Goal: Information Seeking & Learning: Compare options

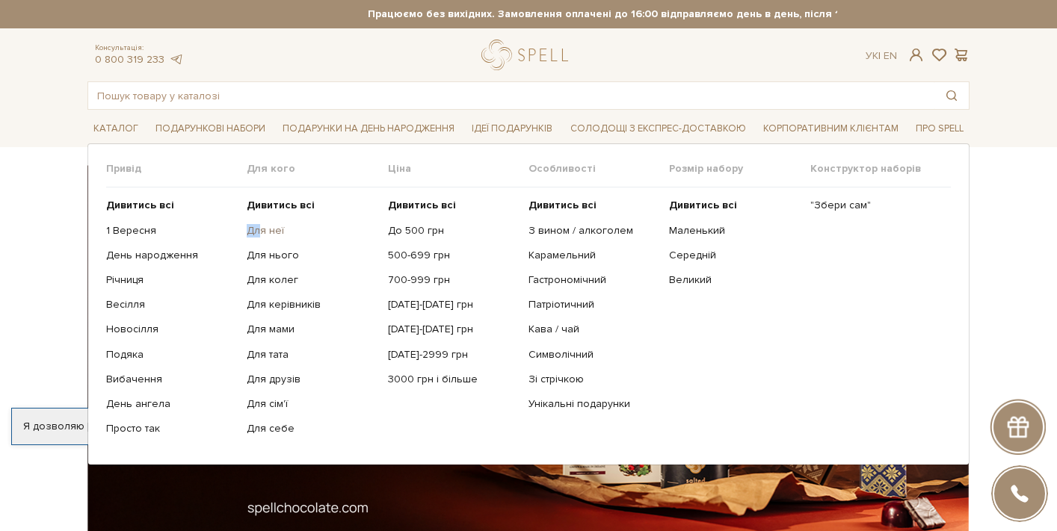
click at [258, 223] on ul "Дивитись всі Для неї Для нього Для колег Для керівників Для мами" at bounding box center [317, 317] width 141 height 259
click at [259, 224] on link "Для неї" at bounding box center [311, 230] width 129 height 13
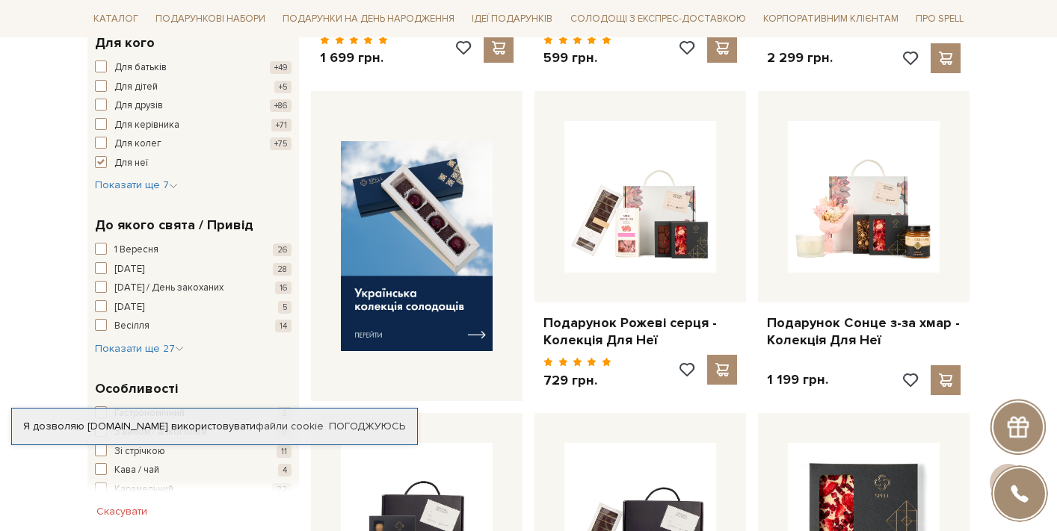
scroll to position [519, 0]
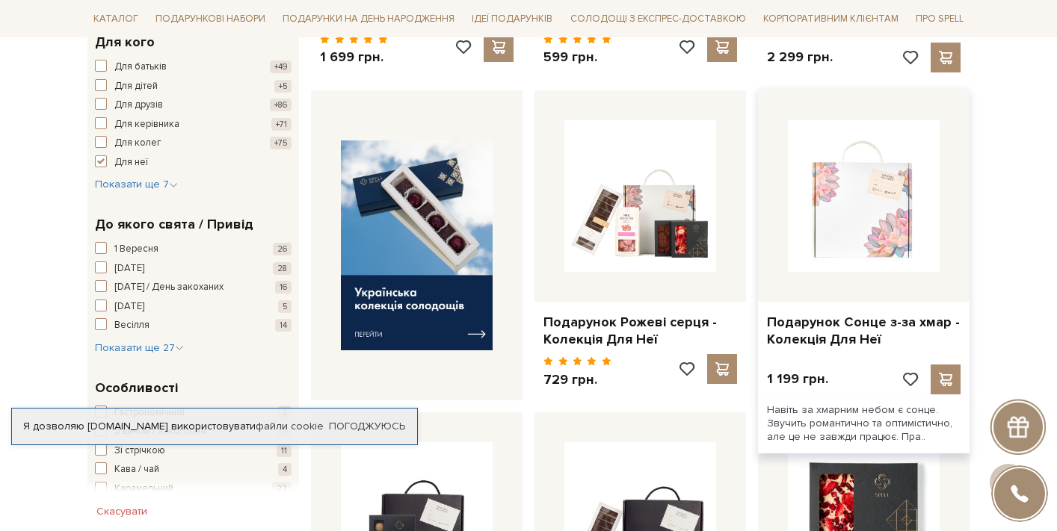
click at [896, 218] on img at bounding box center [864, 196] width 152 height 152
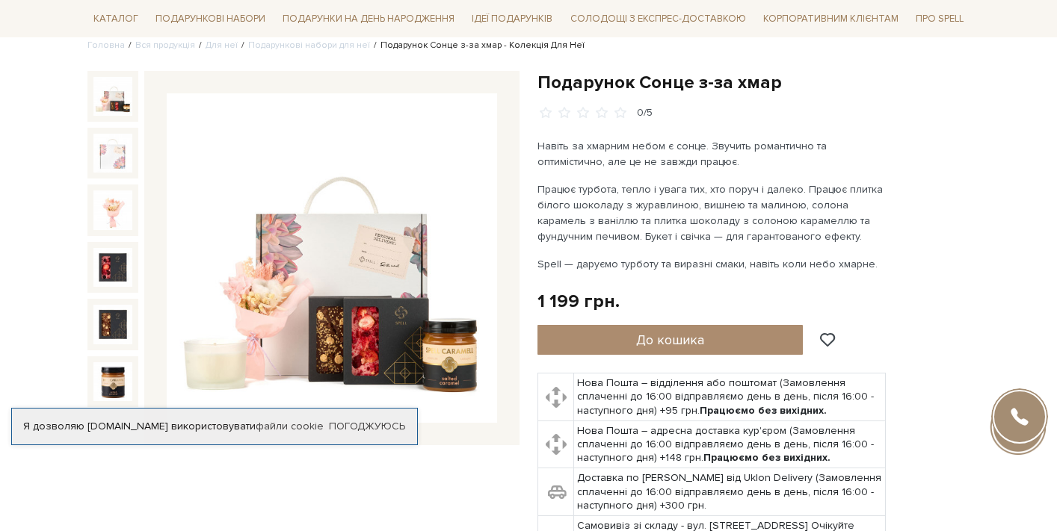
scroll to position [134, 0]
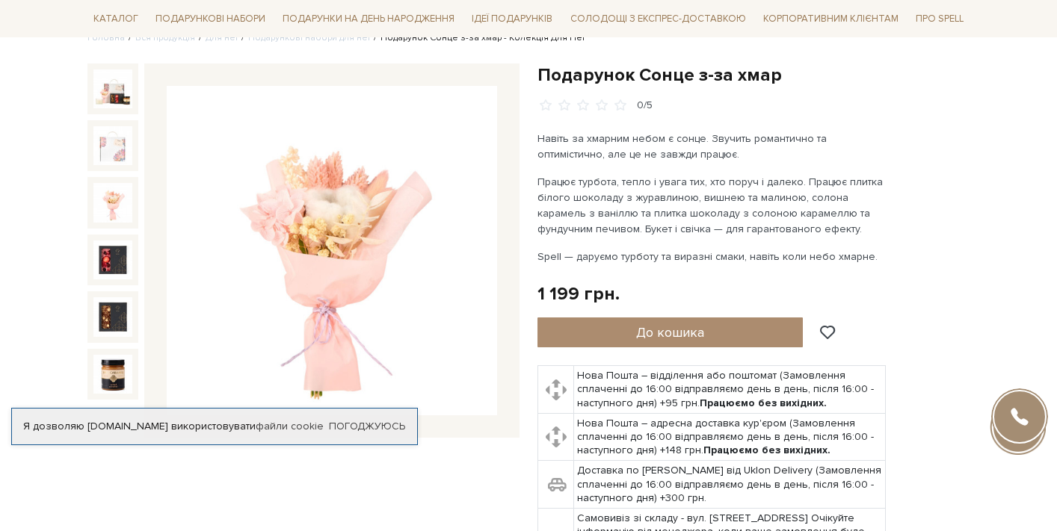
click at [108, 219] on img at bounding box center [112, 202] width 39 height 39
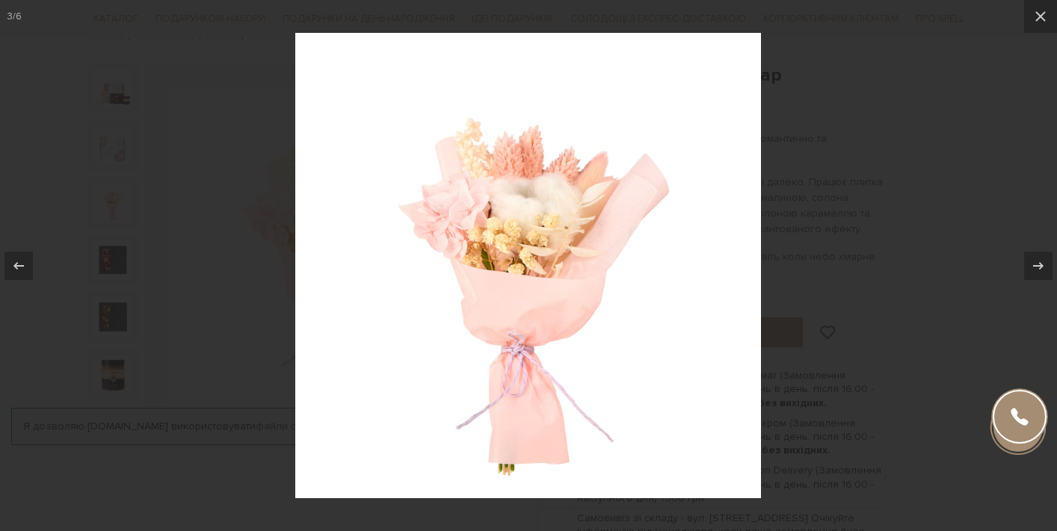
click at [943, 197] on div at bounding box center [528, 265] width 1057 height 531
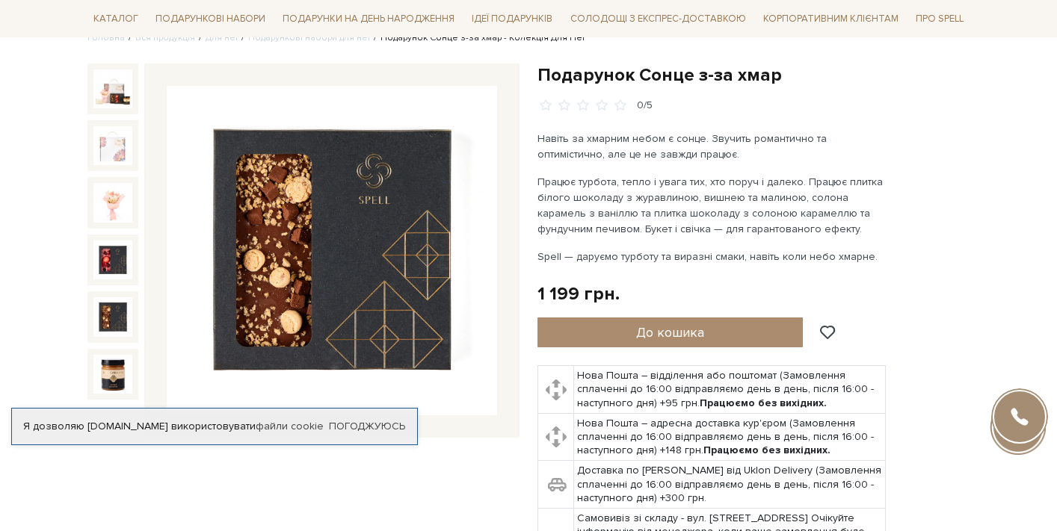
click at [113, 310] on img at bounding box center [112, 316] width 39 height 39
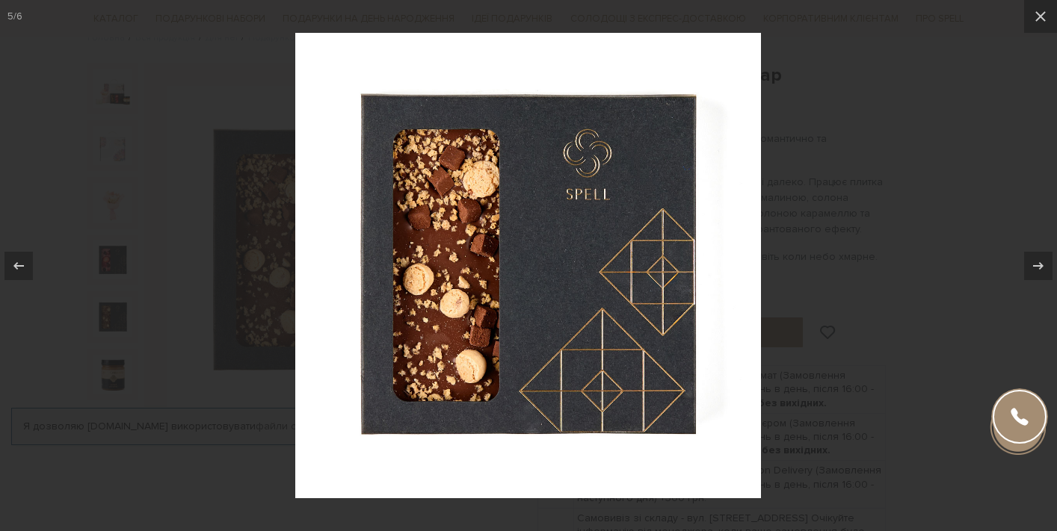
click at [206, 177] on div at bounding box center [528, 265] width 1057 height 531
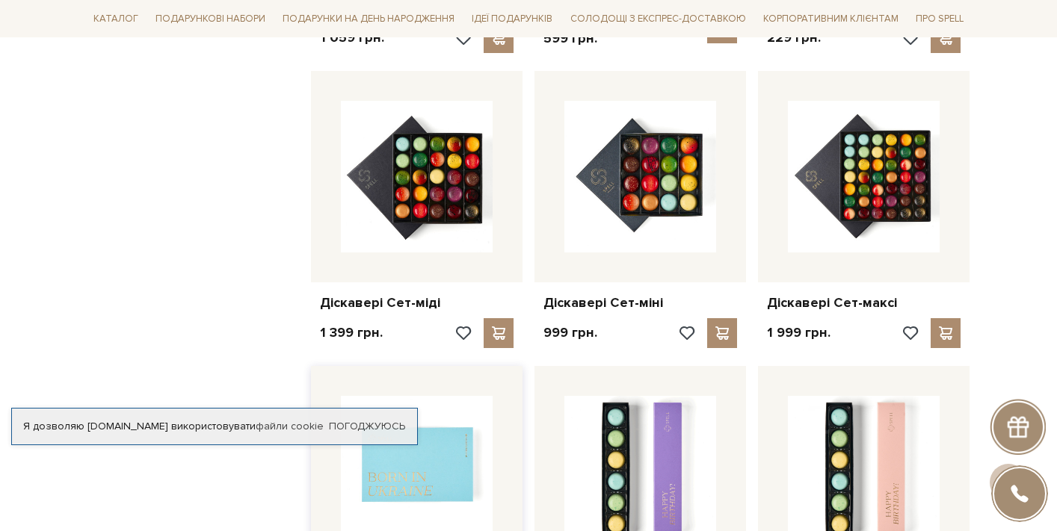
scroll to position [1178, 0]
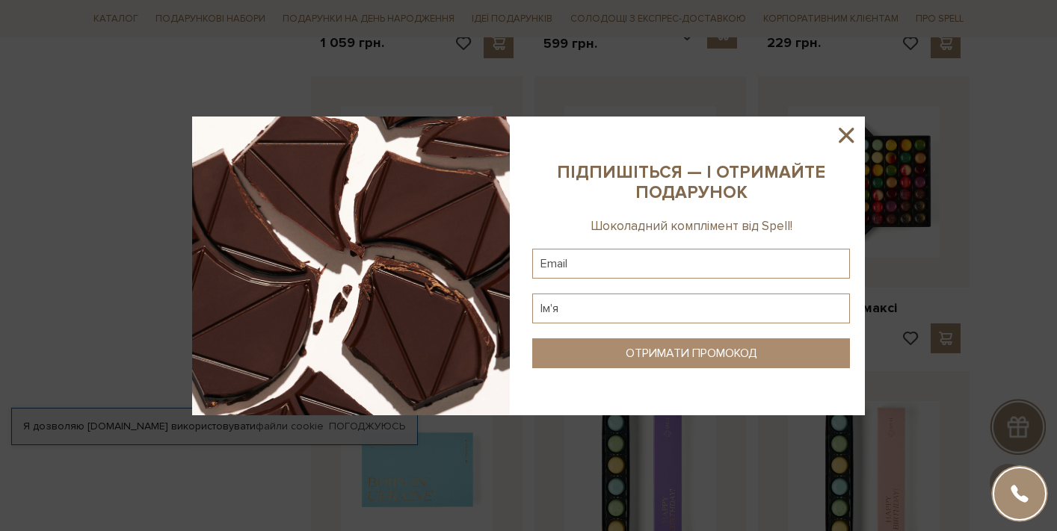
click at [854, 134] on icon at bounding box center [845, 135] width 25 height 25
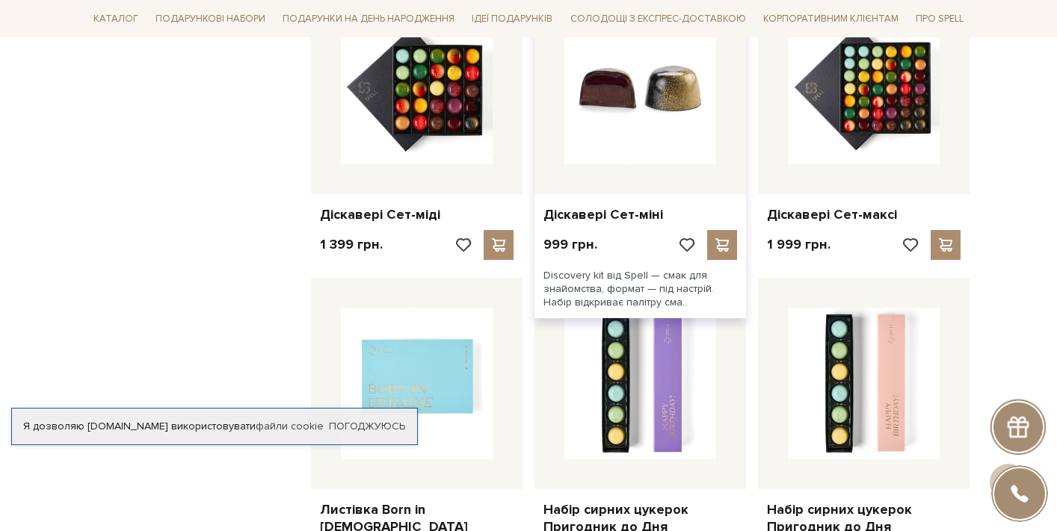
scroll to position [1364, 0]
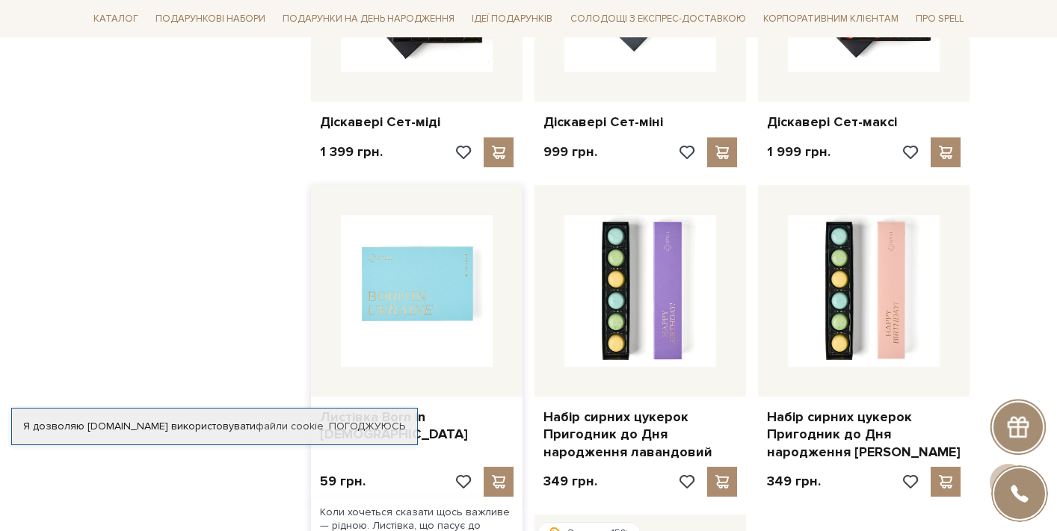
click at [459, 295] on img at bounding box center [417, 291] width 152 height 152
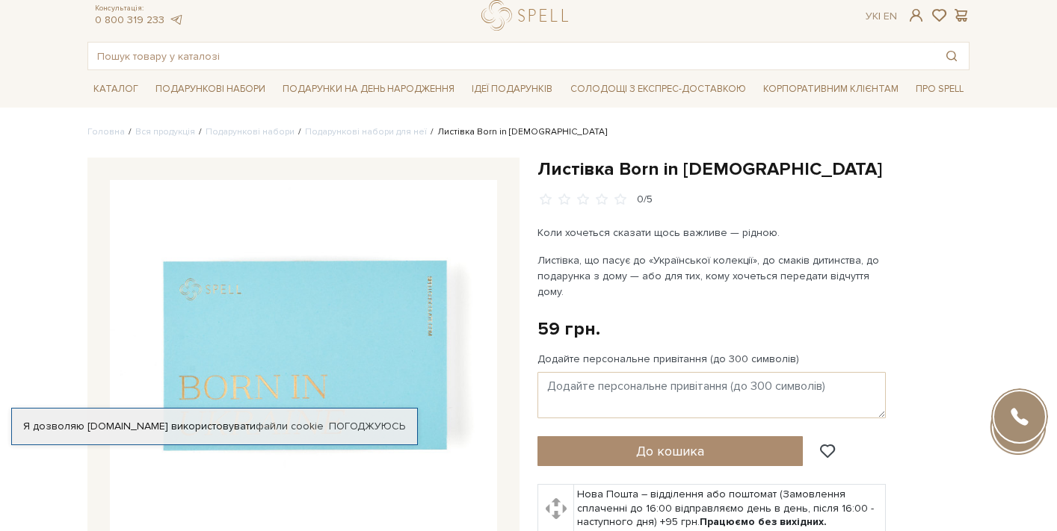
scroll to position [135, 0]
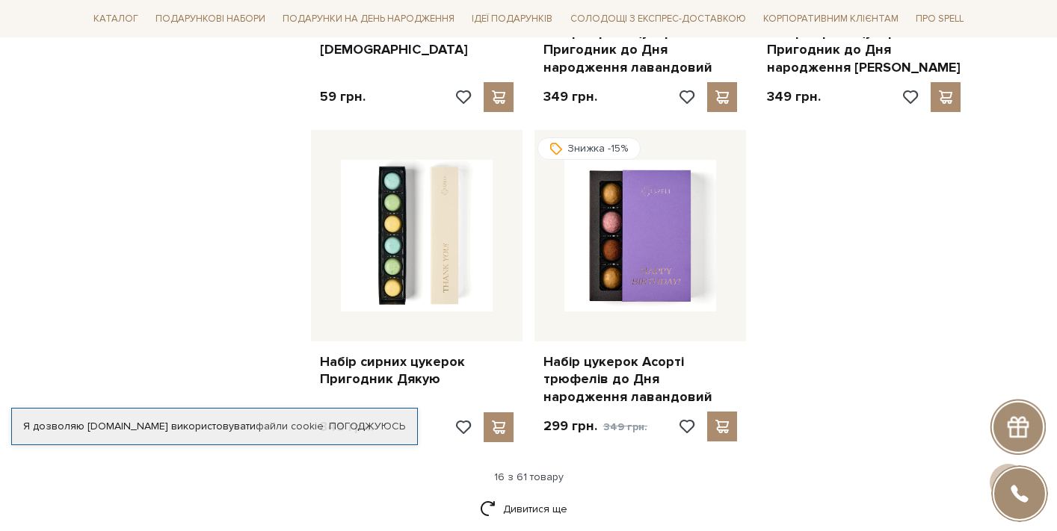
scroll to position [1801, 0]
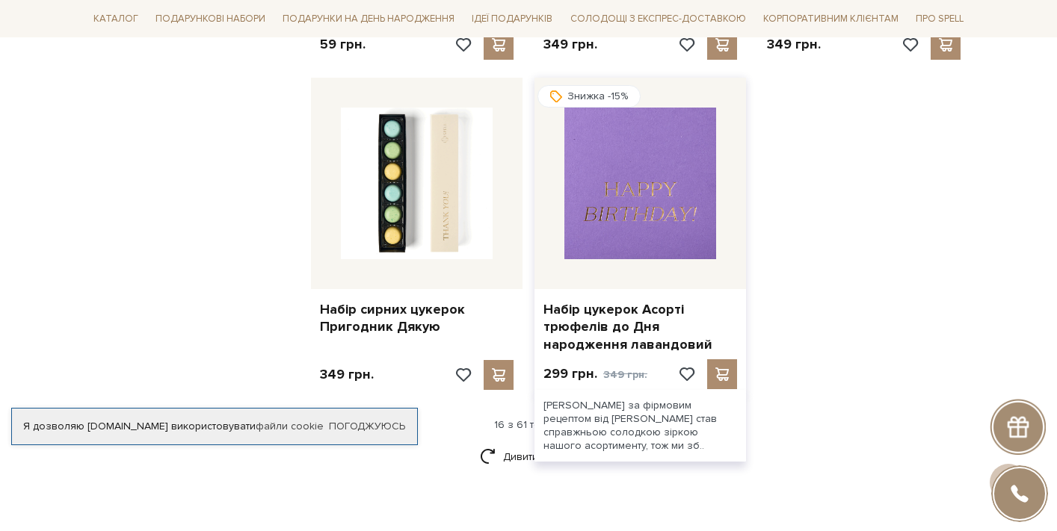
click at [664, 179] on img at bounding box center [640, 184] width 152 height 152
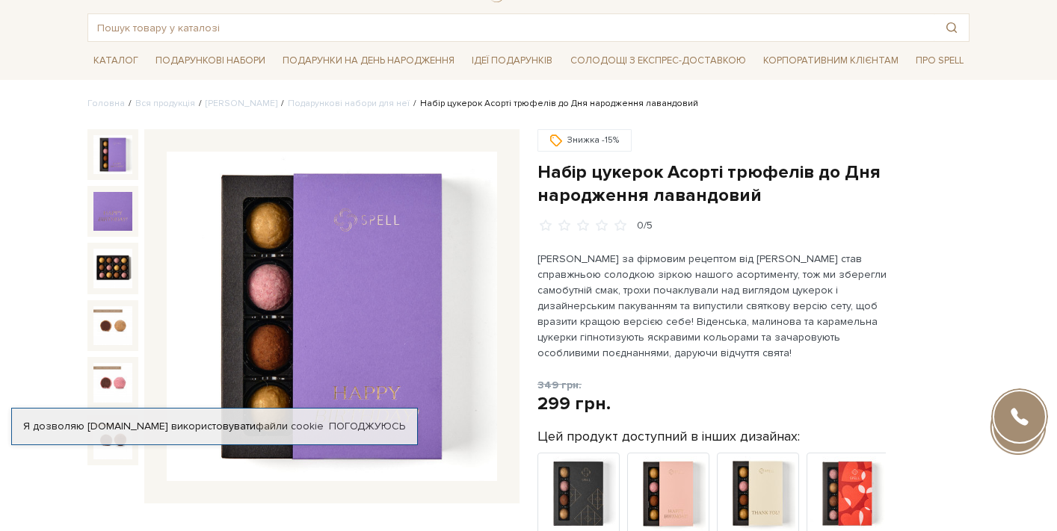
scroll to position [132, 0]
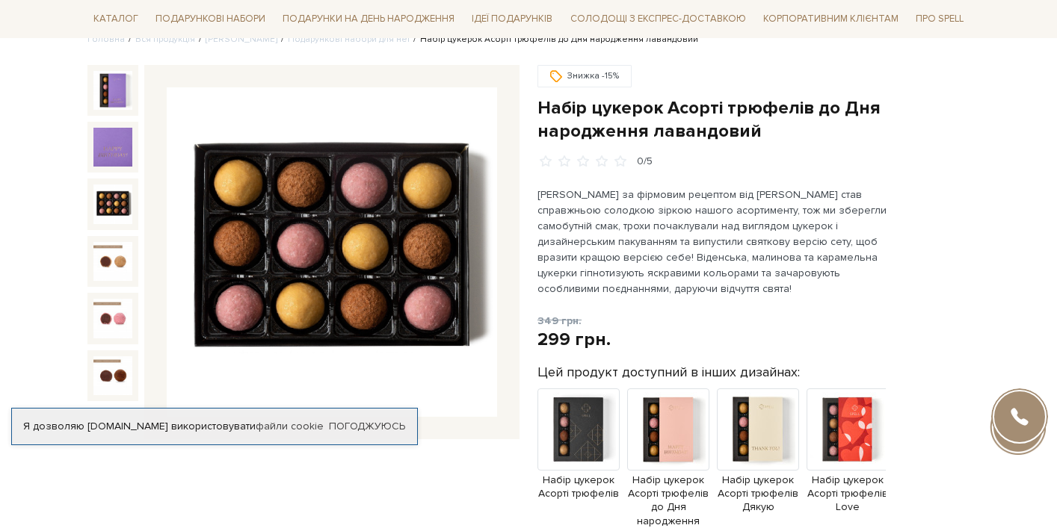
click at [109, 197] on img at bounding box center [112, 204] width 39 height 39
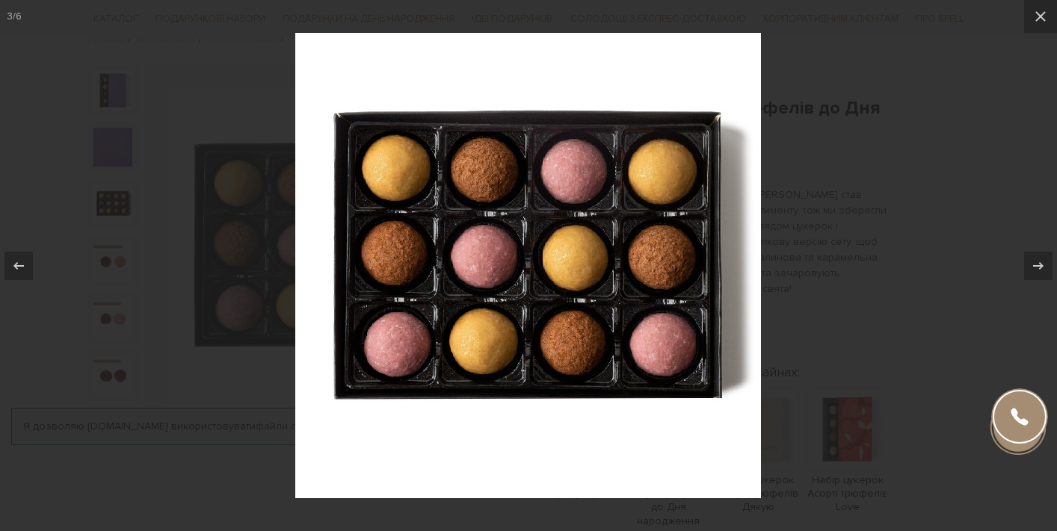
click at [842, 237] on div at bounding box center [528, 265] width 1057 height 531
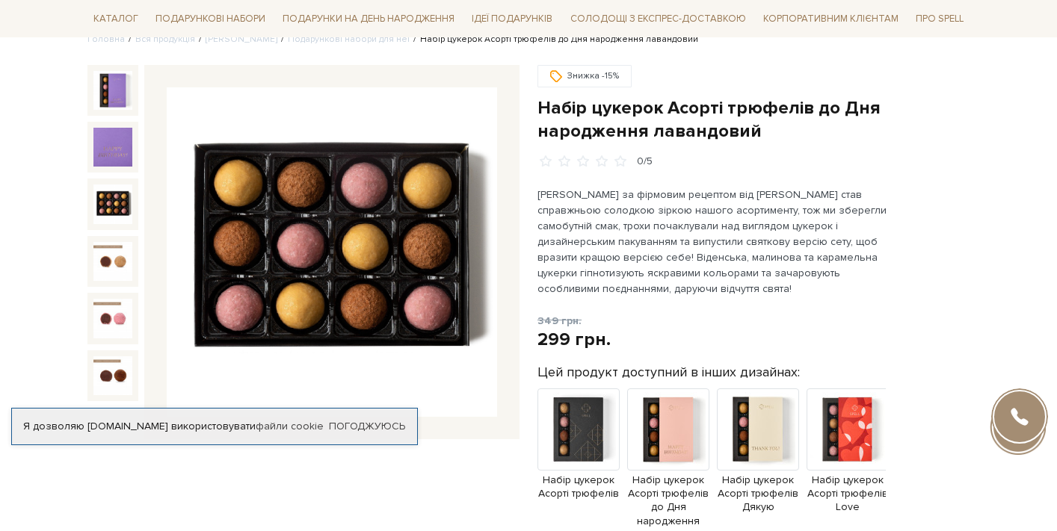
click at [132, 153] on img at bounding box center [112, 147] width 39 height 39
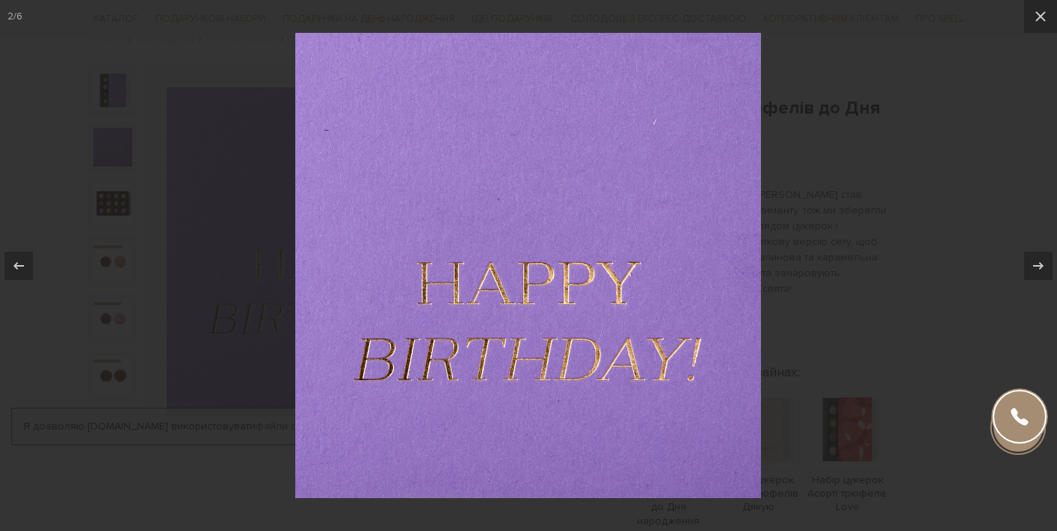
click at [809, 241] on div at bounding box center [528, 265] width 1057 height 531
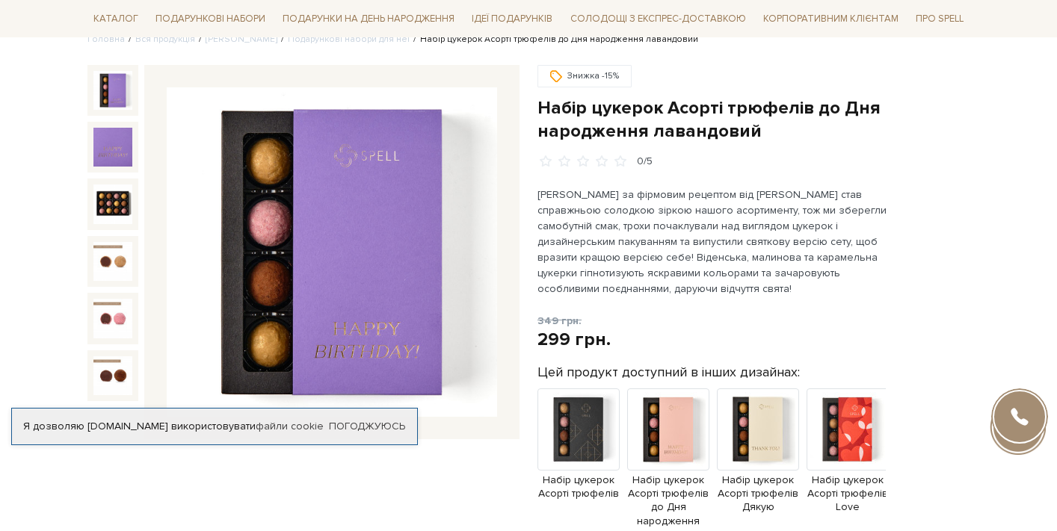
click at [118, 96] on img at bounding box center [112, 90] width 39 height 39
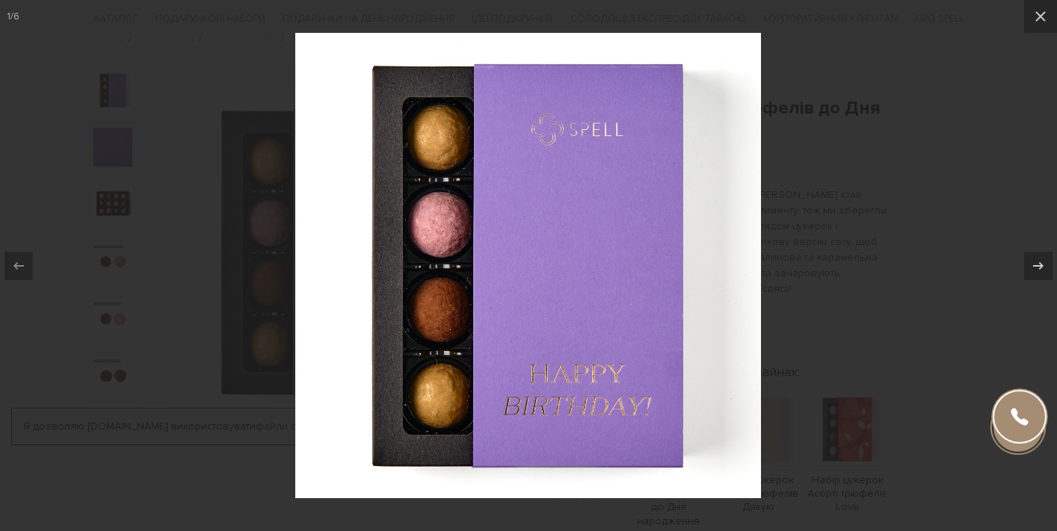
click at [850, 281] on div at bounding box center [528, 265] width 1057 height 531
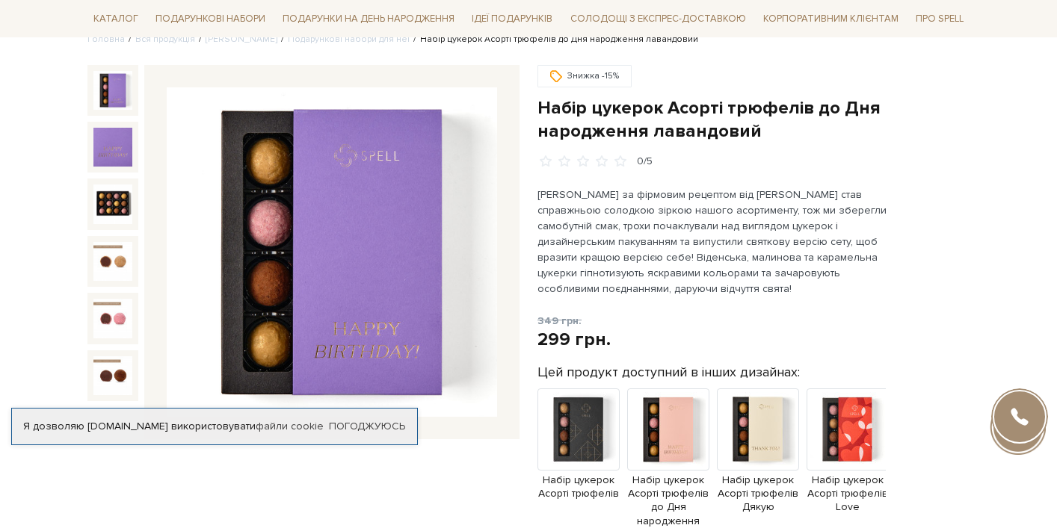
scroll to position [150, 0]
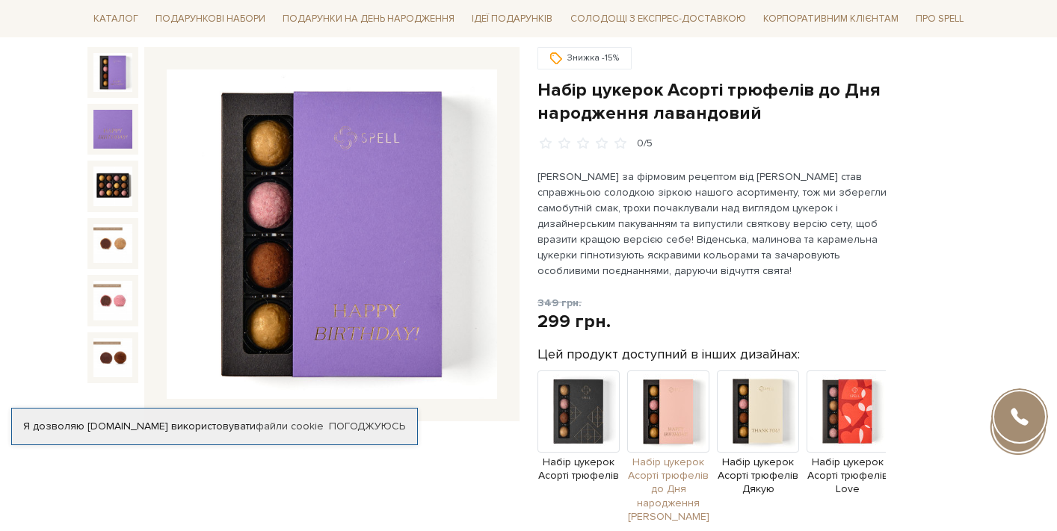
click at [662, 413] on img at bounding box center [668, 412] width 82 height 82
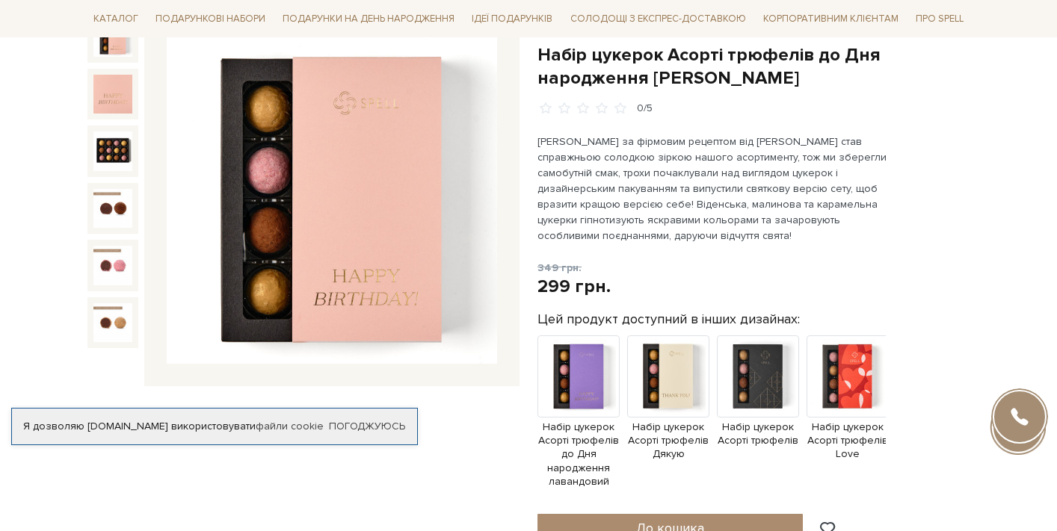
scroll to position [187, 0]
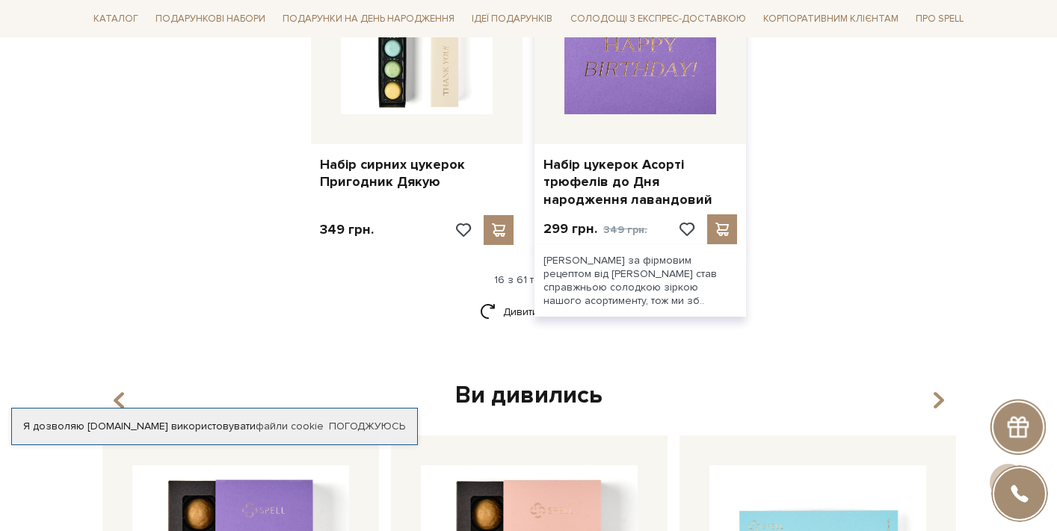
scroll to position [1996, 0]
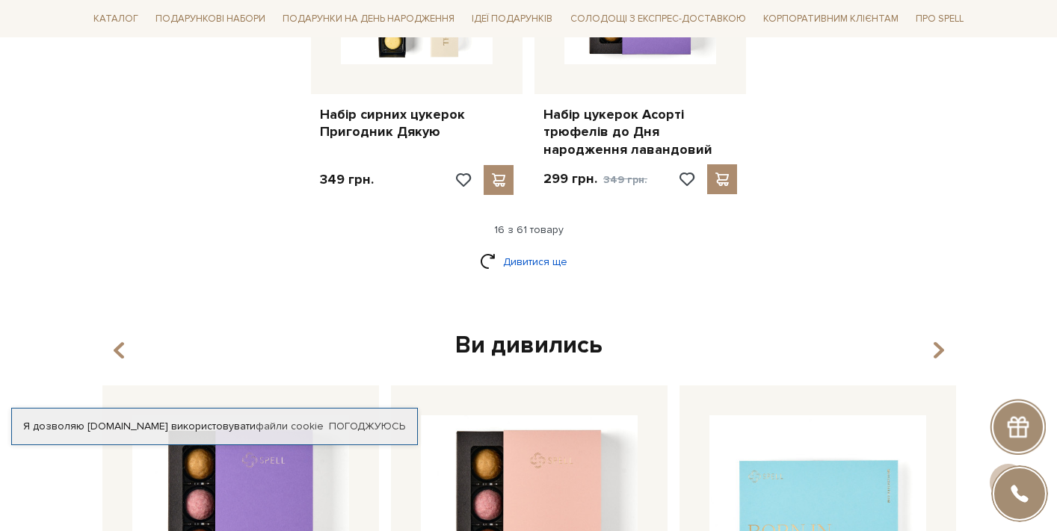
click at [541, 249] on link "Дивитися ще" at bounding box center [528, 262] width 97 height 26
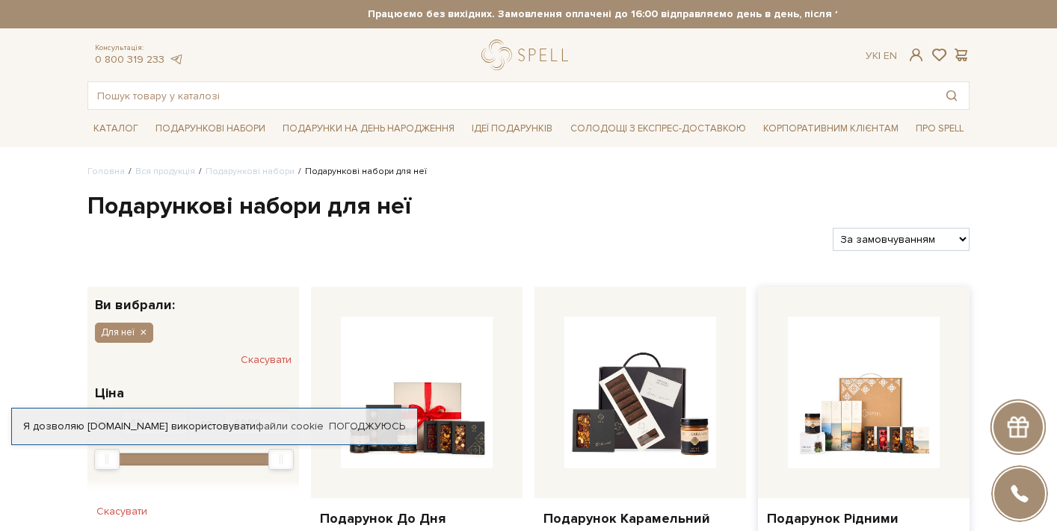
scroll to position [0, 0]
click at [901, 219] on div "Фільтри За замовчуванням За Ціною (зростання) За Ціною (зменшення) Новинки За п…" at bounding box center [528, 233] width 894 height 35
select select "https://spellchocolate.com/our-productions/podarunkovi-box/dlja-neji?sort=p.pri…"
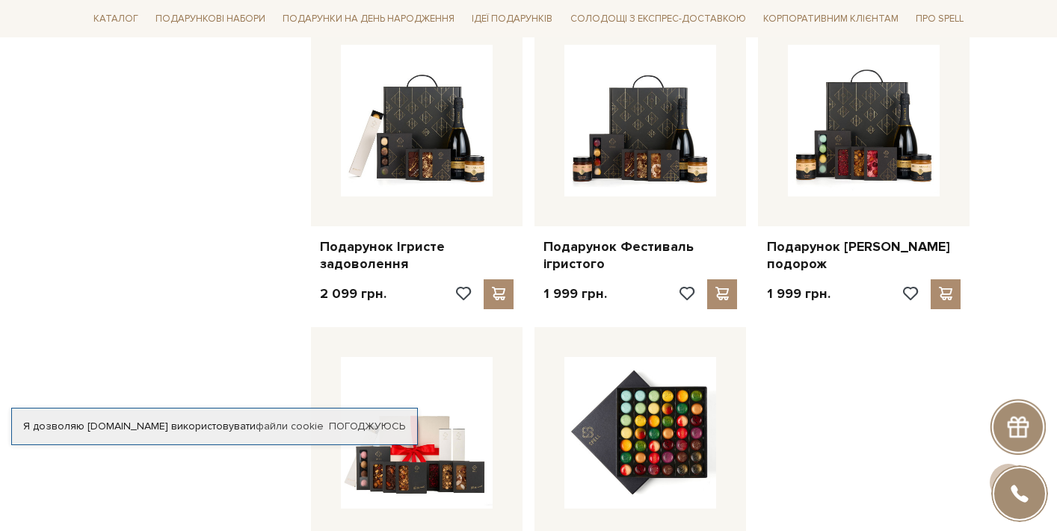
scroll to position [1879, 0]
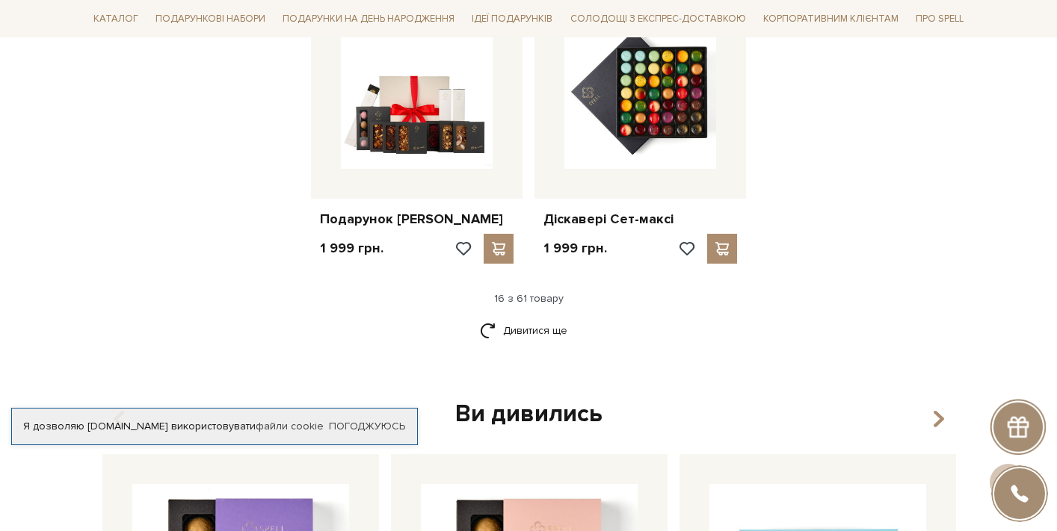
click at [525, 399] on div "Ви дивились" at bounding box center [528, 414] width 864 height 31
click at [524, 320] on link "Дивитися ще" at bounding box center [528, 331] width 97 height 26
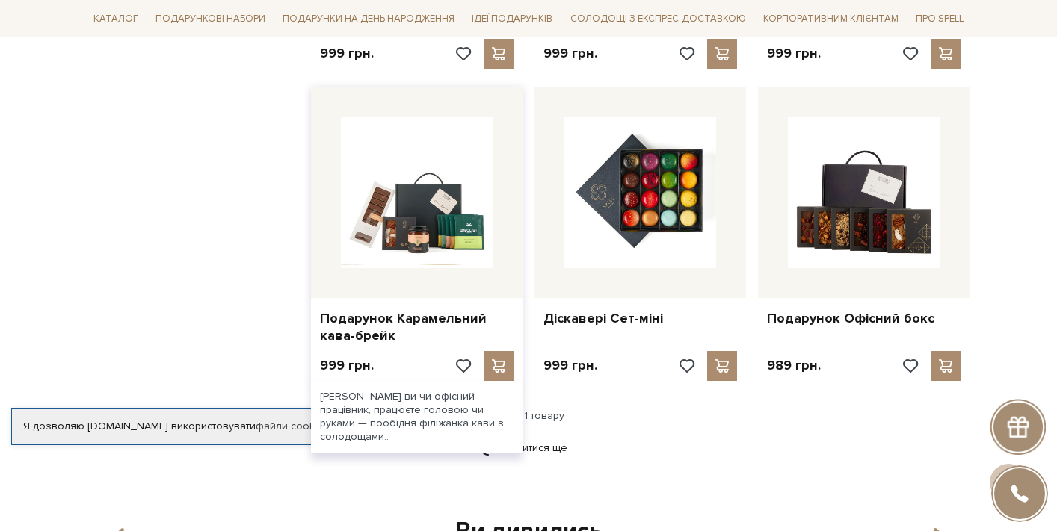
scroll to position [3499, 0]
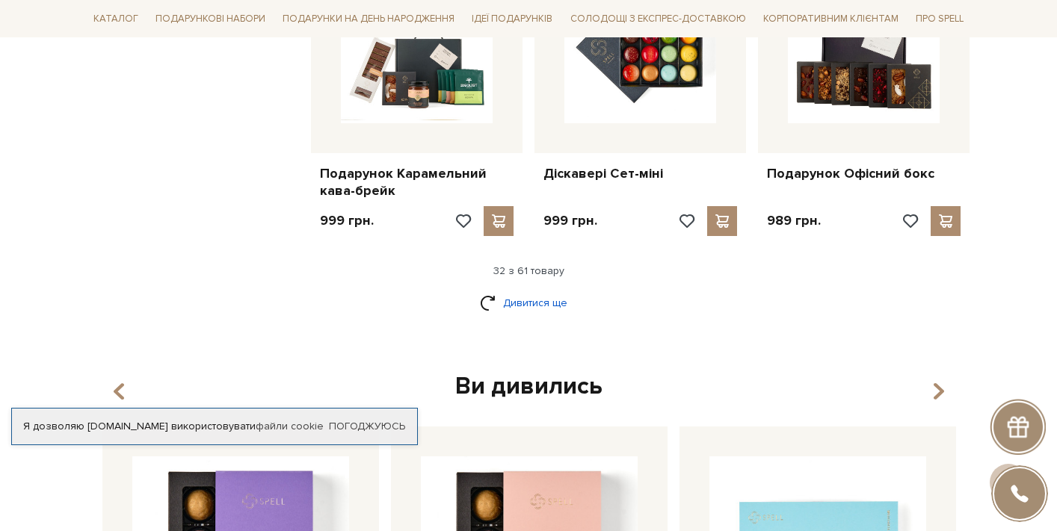
click at [520, 290] on link "Дивитися ще" at bounding box center [528, 303] width 97 height 26
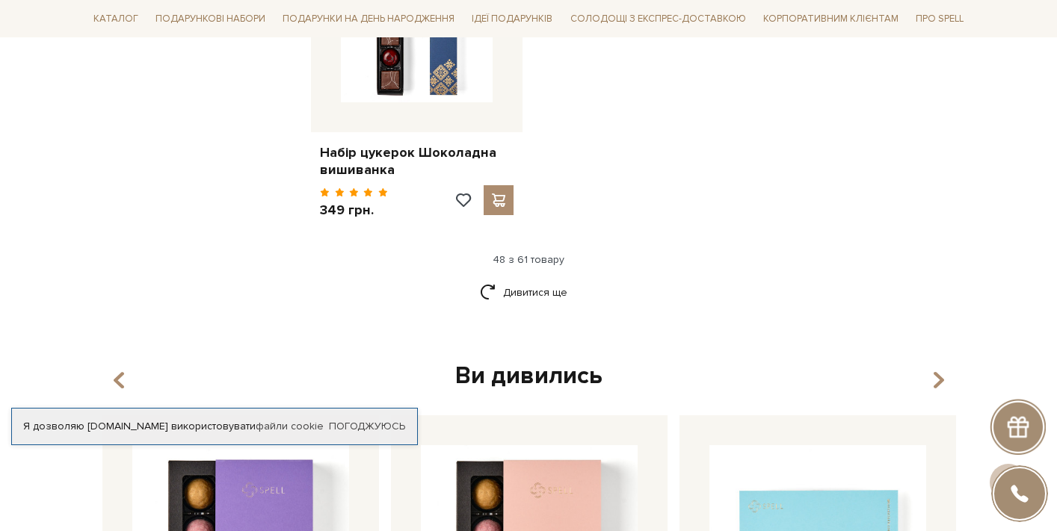
scroll to position [5470, 0]
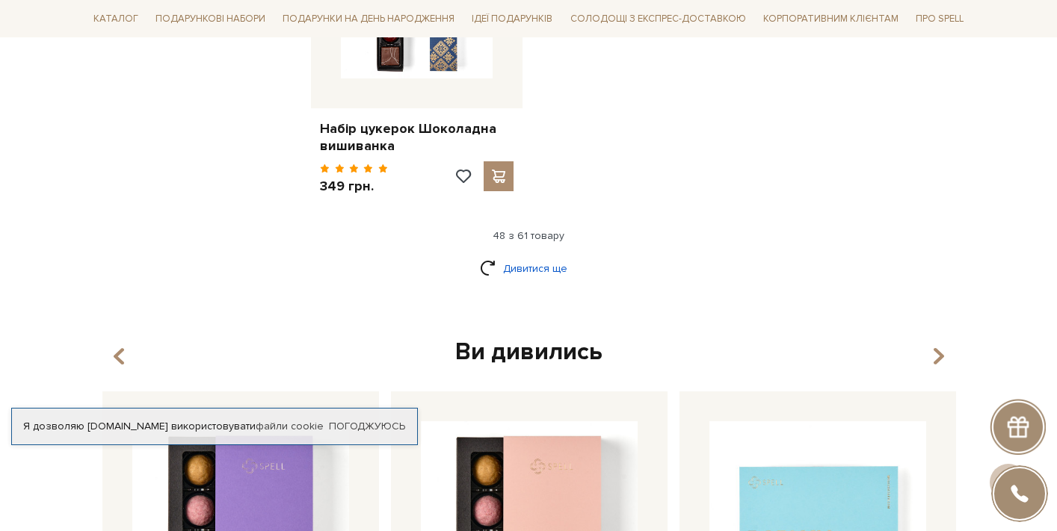
click at [537, 256] on link "Дивитися ще" at bounding box center [528, 269] width 97 height 26
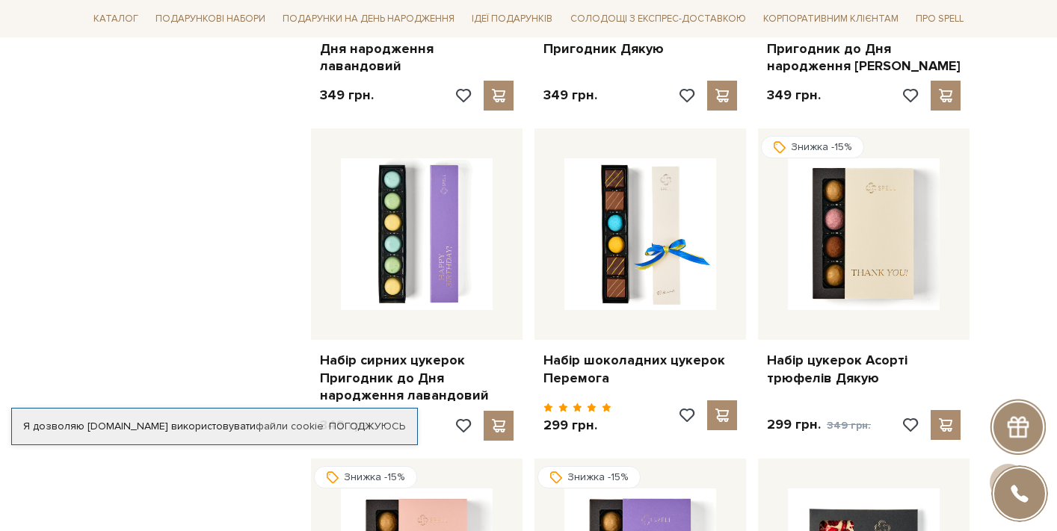
scroll to position [5900, 0]
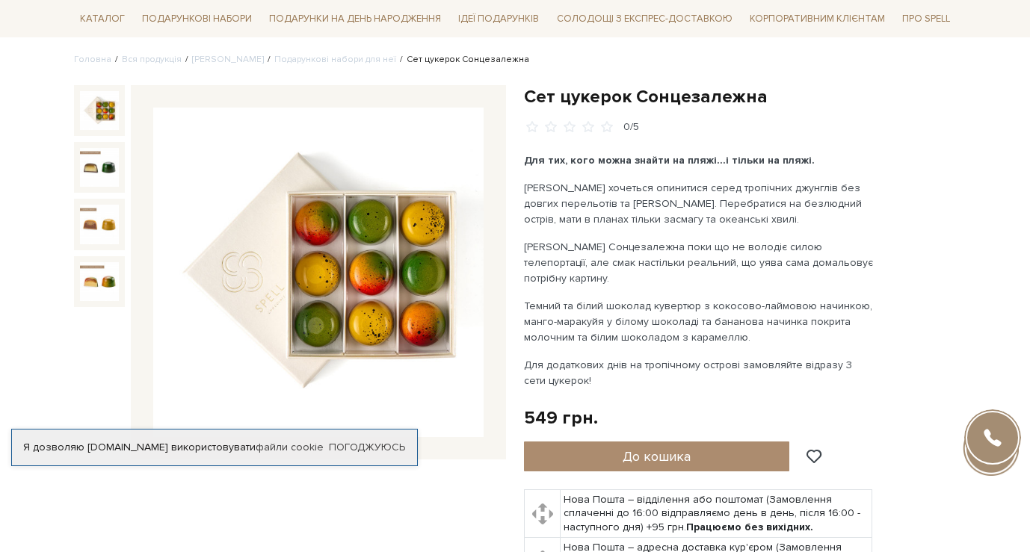
scroll to position [108, 0]
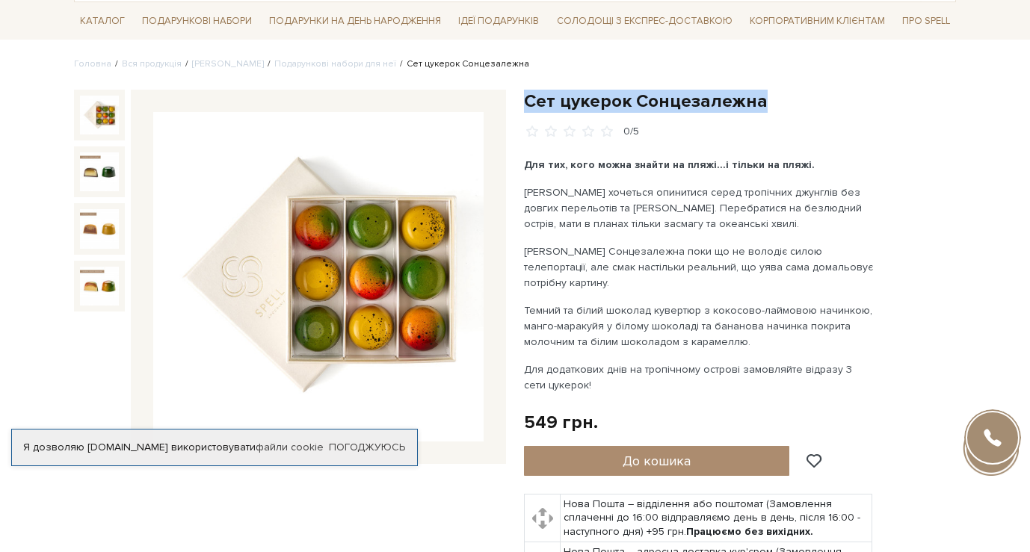
drag, startPoint x: 527, startPoint y: 101, endPoint x: 830, endPoint y: 106, distance: 302.8
click at [830, 106] on h1 "Сет цукерок Сонцезалежна" at bounding box center [740, 101] width 432 height 23
copy h1 "Сет цукерок Сонцезалежна"
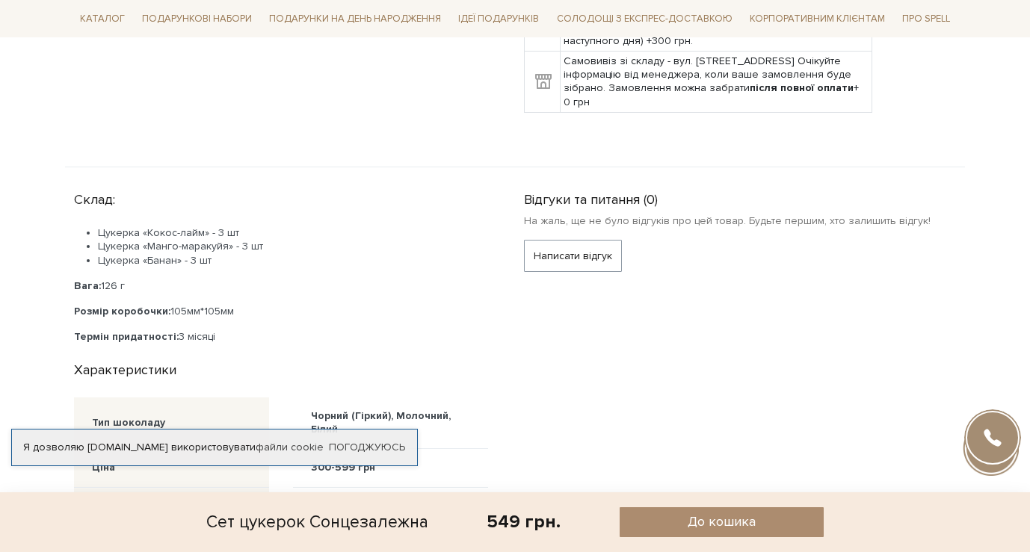
scroll to position [693, 0]
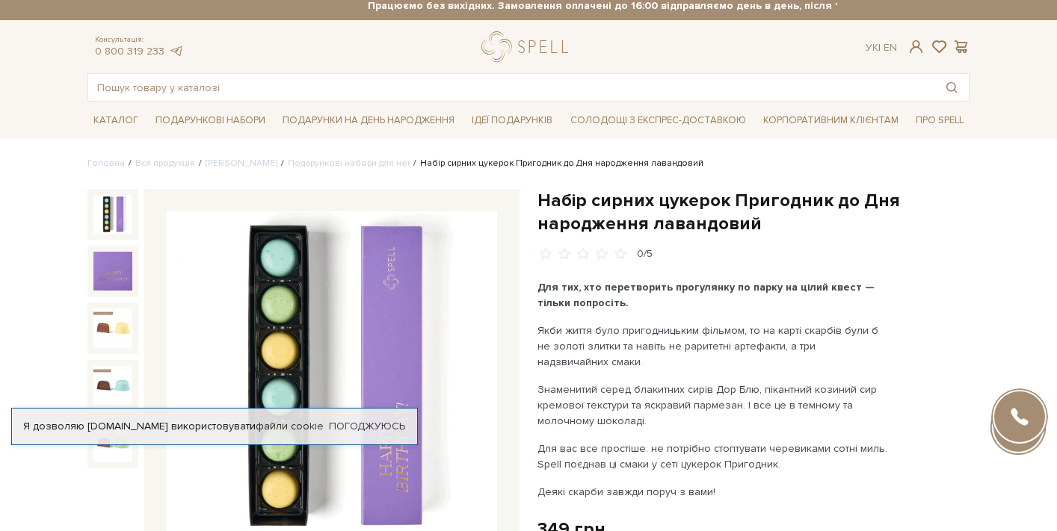
scroll to position [17, 0]
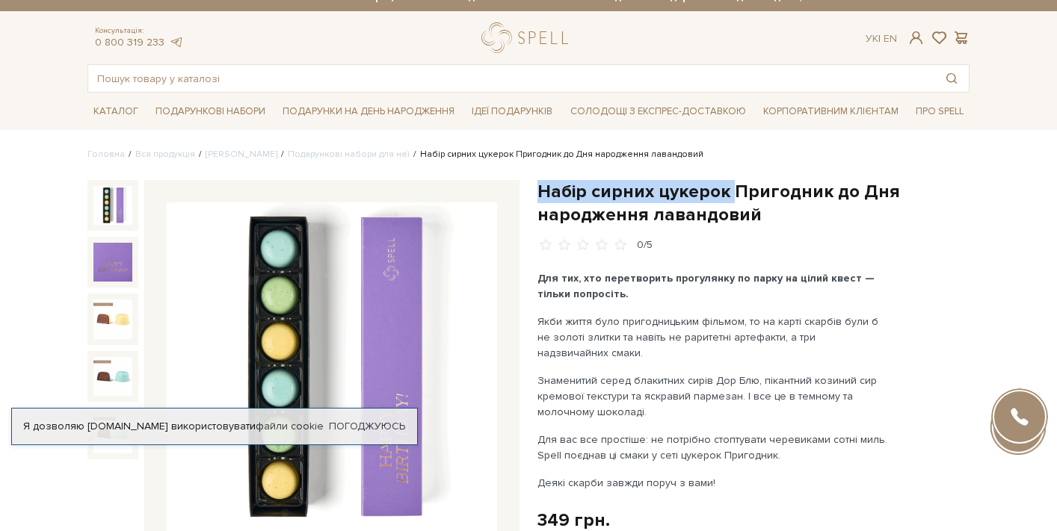
drag, startPoint x: 540, startPoint y: 191, endPoint x: 730, endPoint y: 190, distance: 189.9
click at [730, 190] on h1 "Набір сирних цукерок Пригодник до Дня народження лавандовий" at bounding box center [753, 203] width 432 height 46
copy h1 "Набір сирних цукерок"
click at [474, 68] on input "text" at bounding box center [511, 78] width 846 height 27
paste input "Набір сирних цукерок"
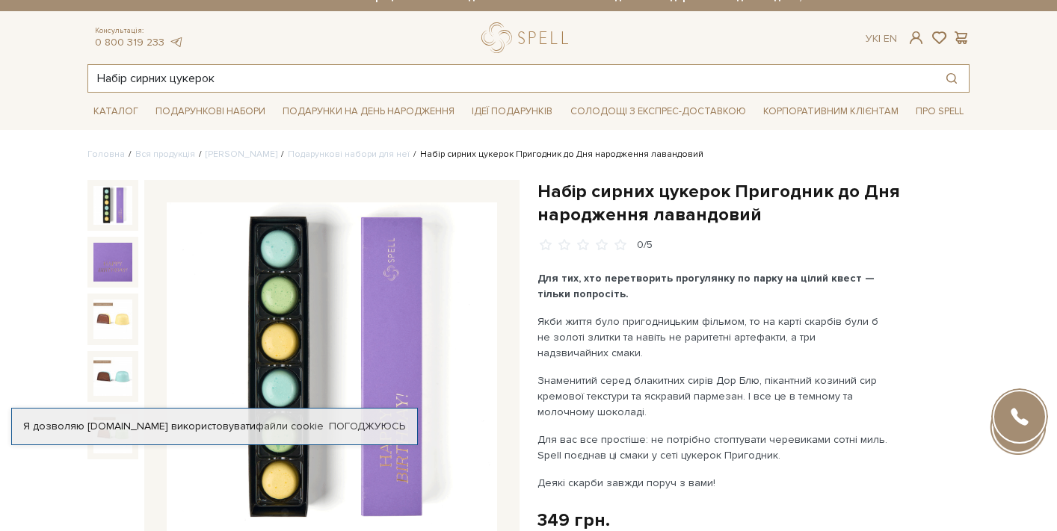
type input "Набір сирних цукерок"
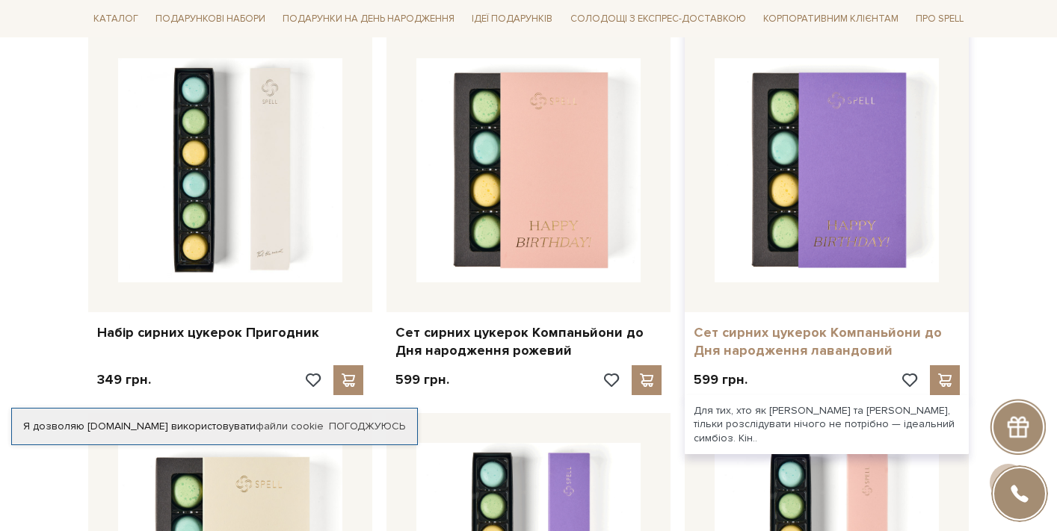
scroll to position [311, 0]
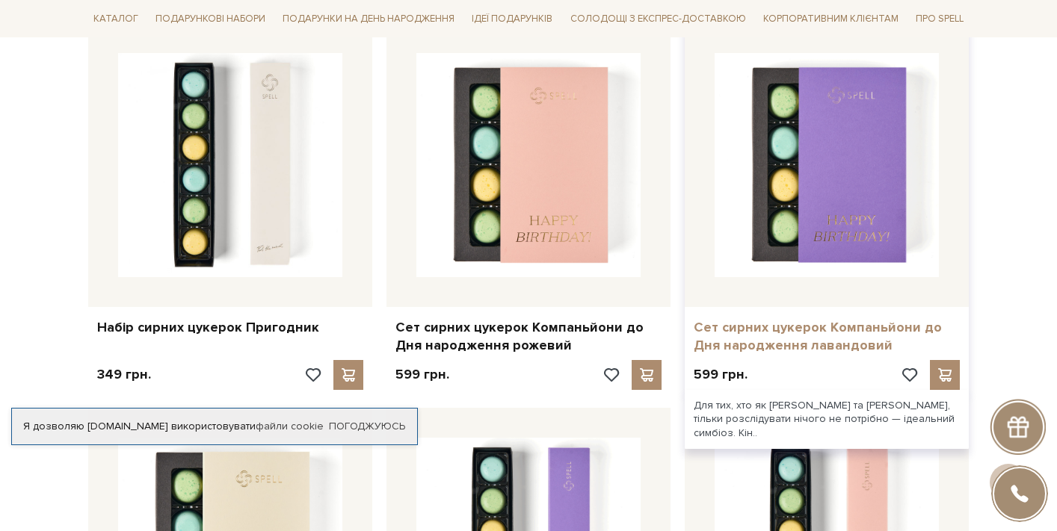
click at [813, 349] on link "Сет сирних цукерок Компаньйони до Дня народження лавандовий" at bounding box center [827, 336] width 266 height 35
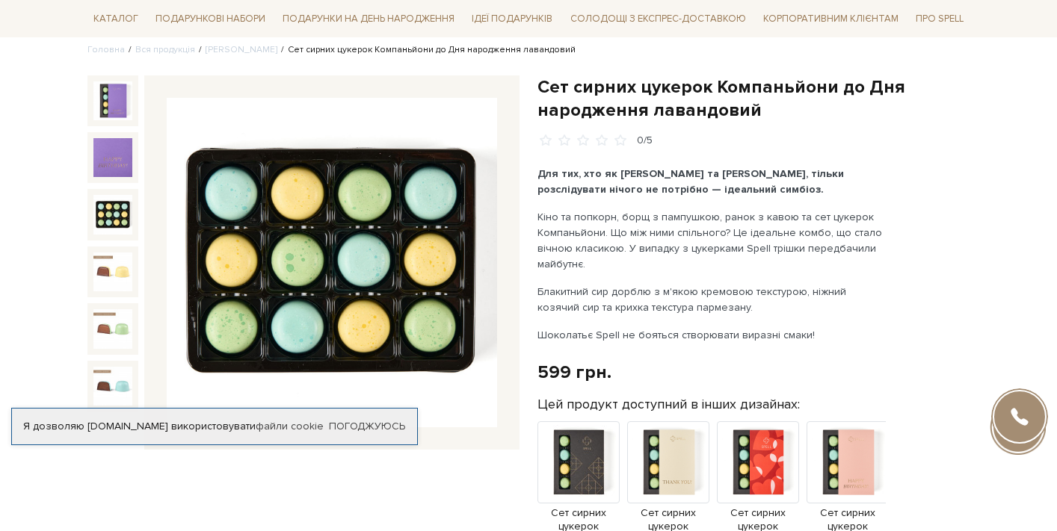
scroll to position [117, 0]
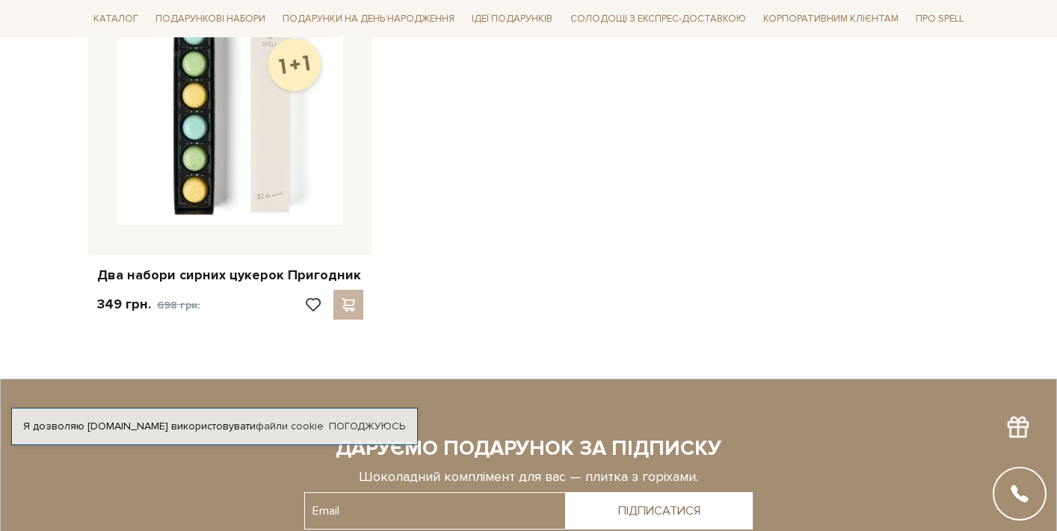
scroll to position [1522, 0]
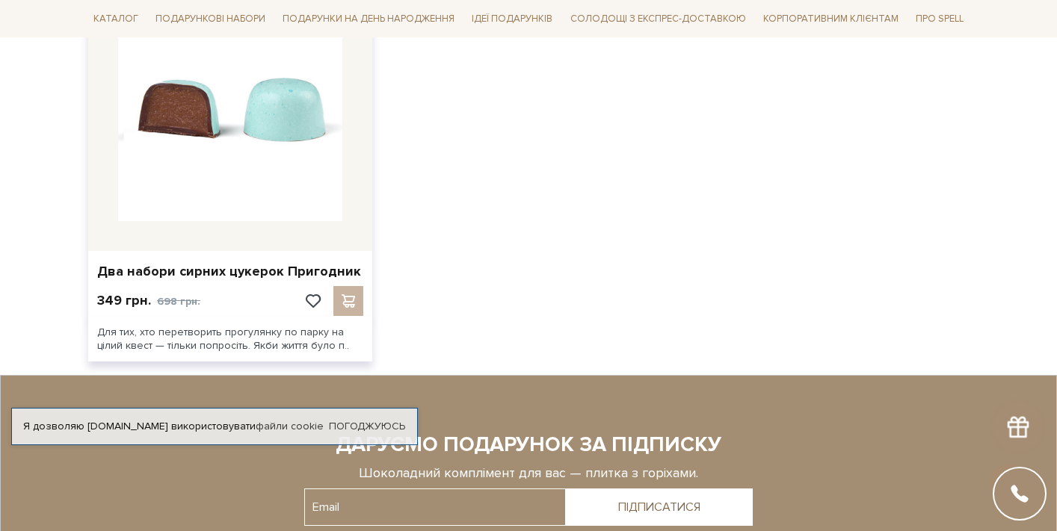
click at [235, 120] on img at bounding box center [230, 109] width 224 height 224
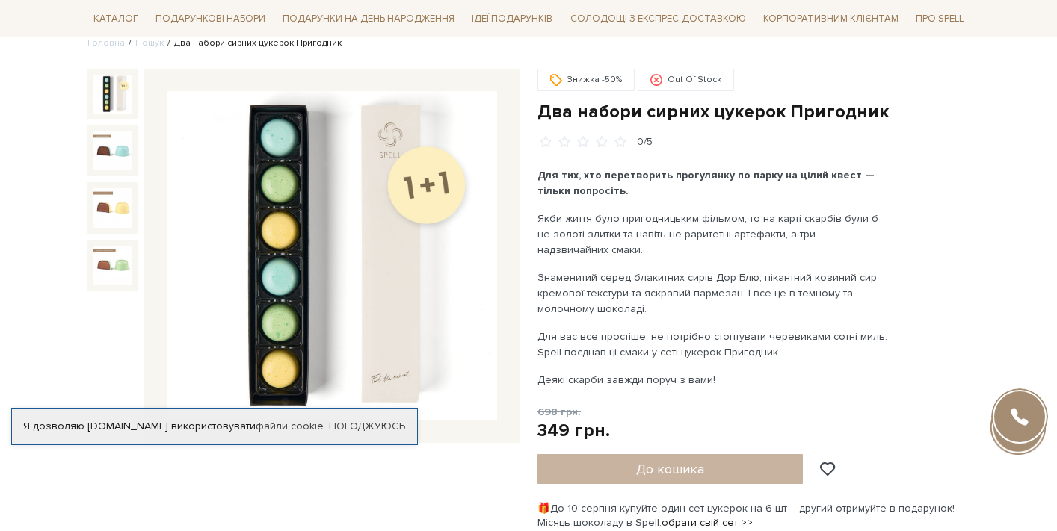
scroll to position [129, 0]
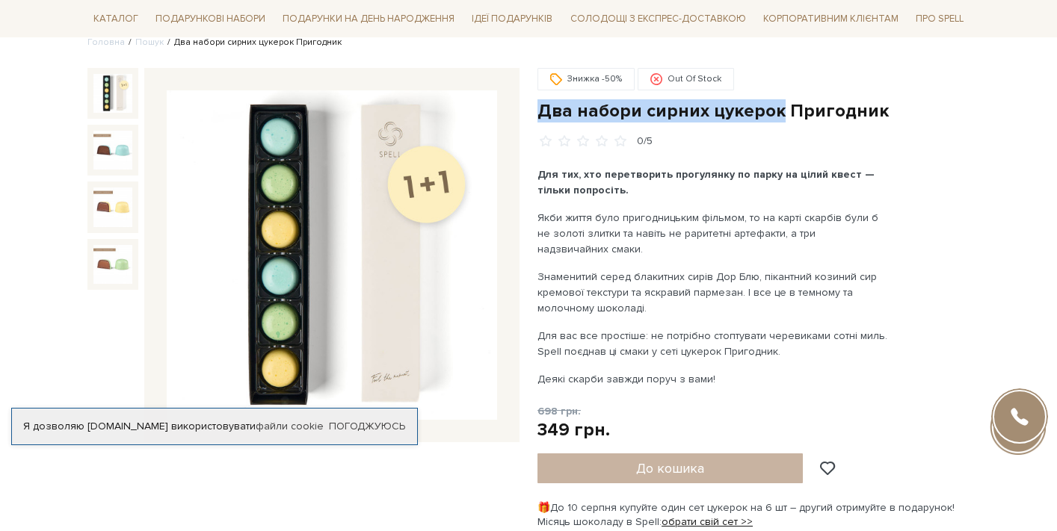
drag, startPoint x: 539, startPoint y: 104, endPoint x: 773, endPoint y: 100, distance: 234.0
click at [773, 100] on h1 "Два набори сирних цукерок Пригодник" at bounding box center [753, 110] width 432 height 23
copy h1 "Два набори сирних цукерок"
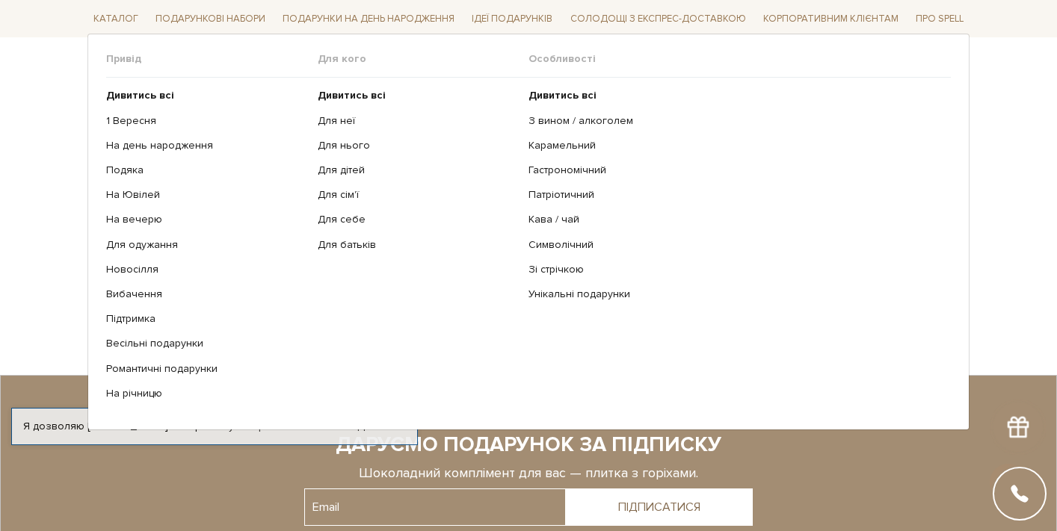
click at [564, 227] on ul "Дивитись всі З вином / алкоголем Карамельний Гастрономічний Патріотичний Кава /…" at bounding box center [739, 245] width 422 height 334
click at [564, 220] on link "Кава / чай" at bounding box center [733, 219] width 411 height 13
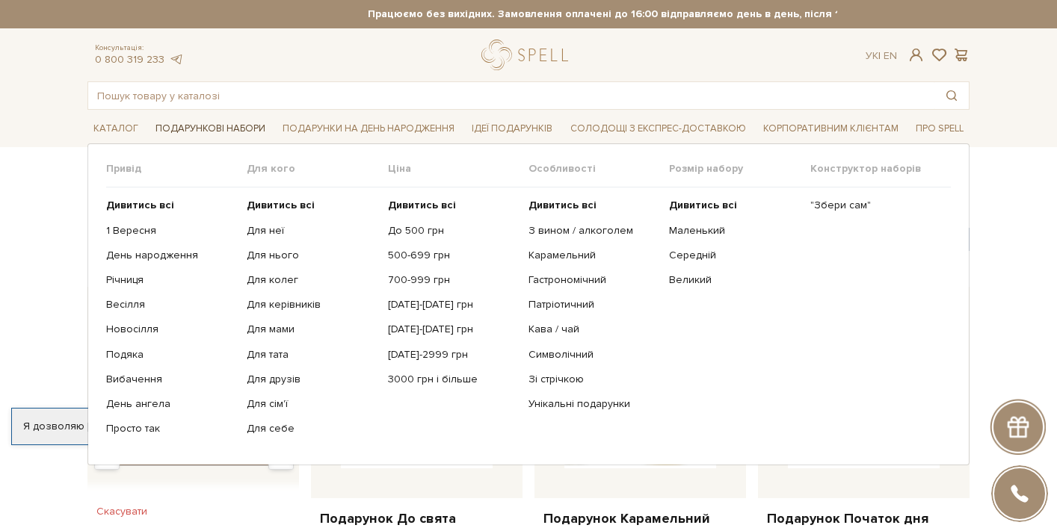
click at [205, 133] on span "Подарункові набори" at bounding box center [210, 128] width 122 height 23
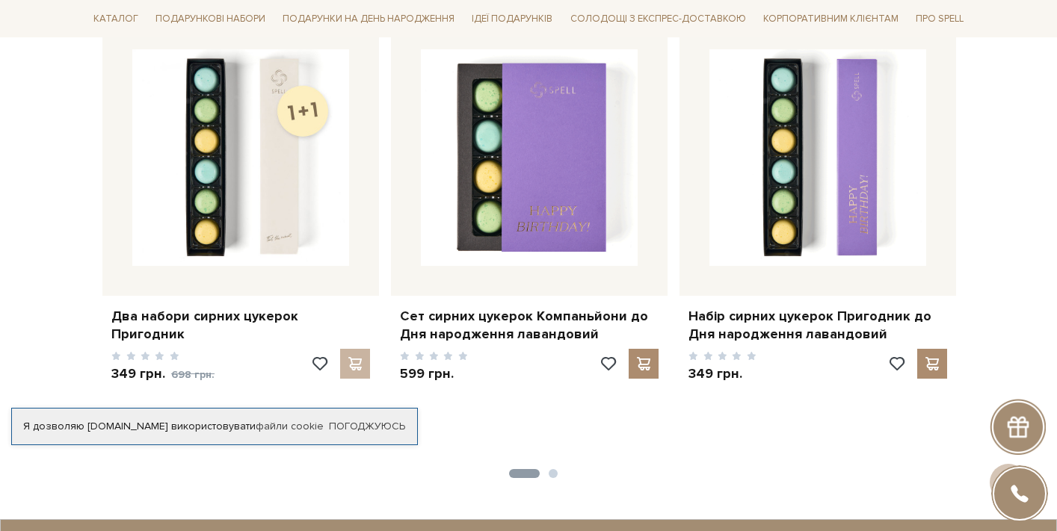
scroll to position [1266, 0]
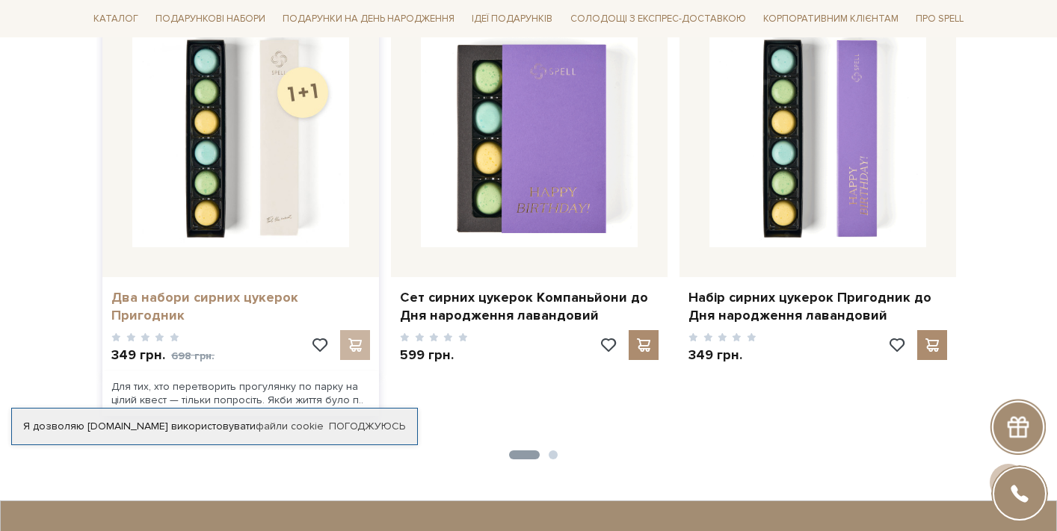
click at [286, 289] on link "Два набори сирних цукерок Пригодник" at bounding box center [240, 306] width 259 height 35
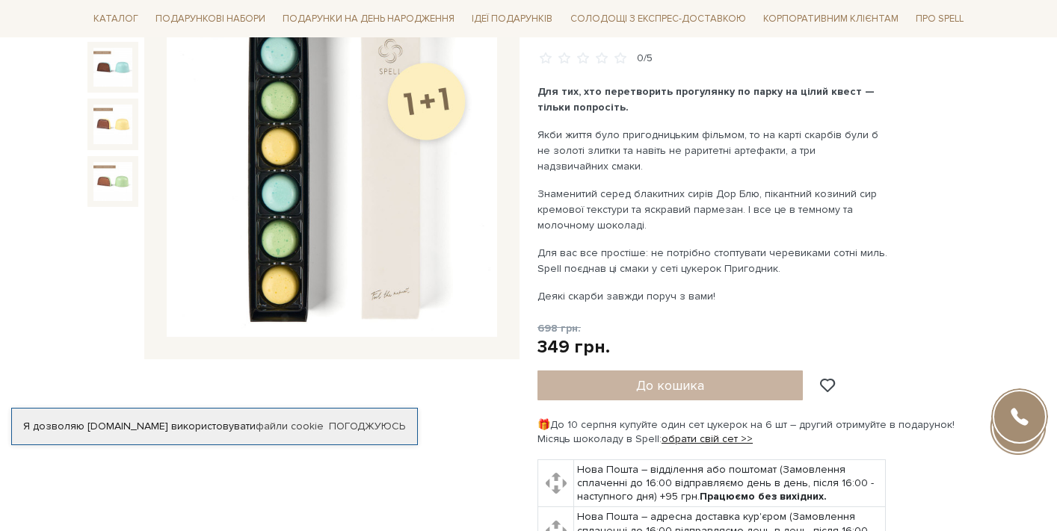
scroll to position [152, 0]
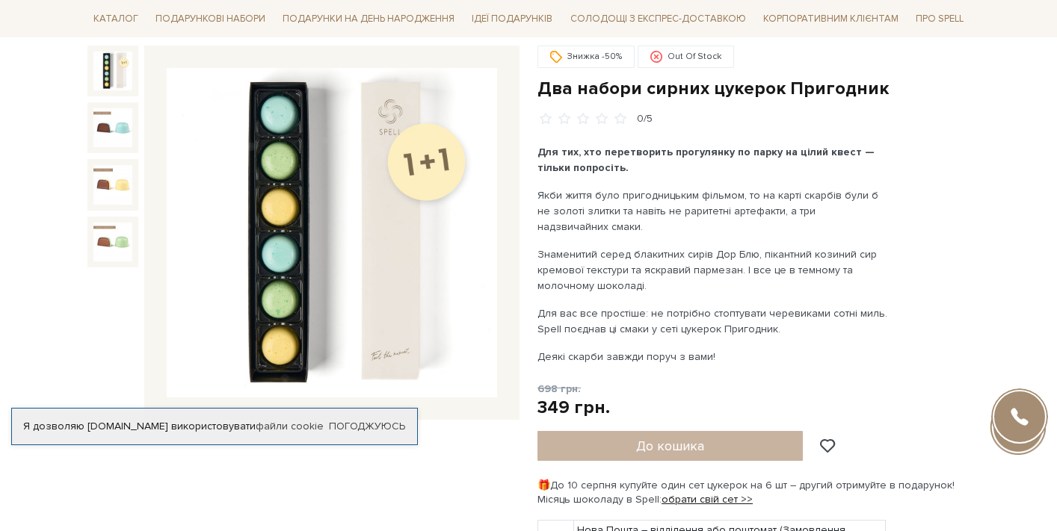
click at [397, 363] on img at bounding box center [332, 233] width 330 height 330
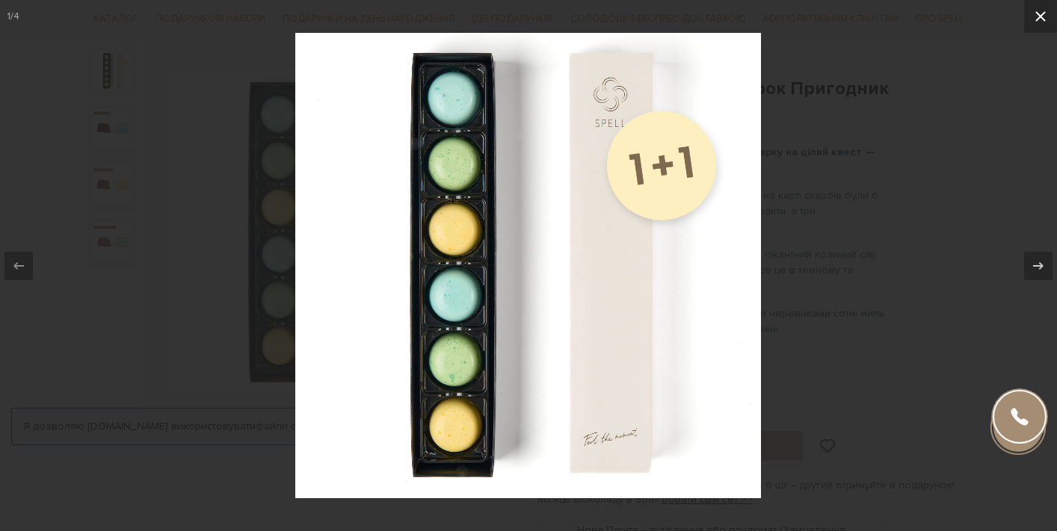
click at [1039, 14] on icon at bounding box center [1040, 16] width 10 height 10
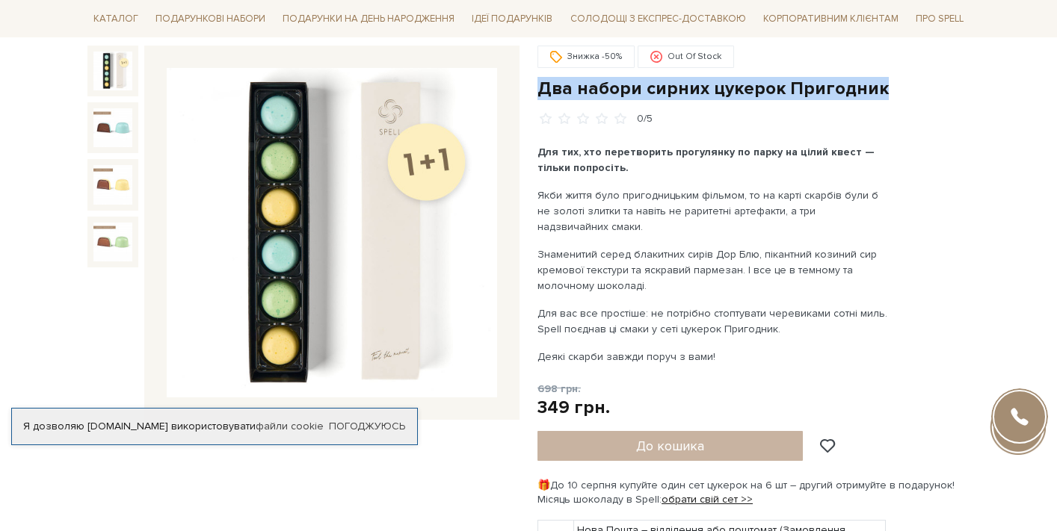
drag, startPoint x: 543, startPoint y: 87, endPoint x: 880, endPoint y: 90, distance: 336.4
click at [880, 90] on h1 "Два набори сирних цукерок Пригодник" at bounding box center [753, 88] width 432 height 23
copy h1 "Два набори сирних цукерок Пригодник"
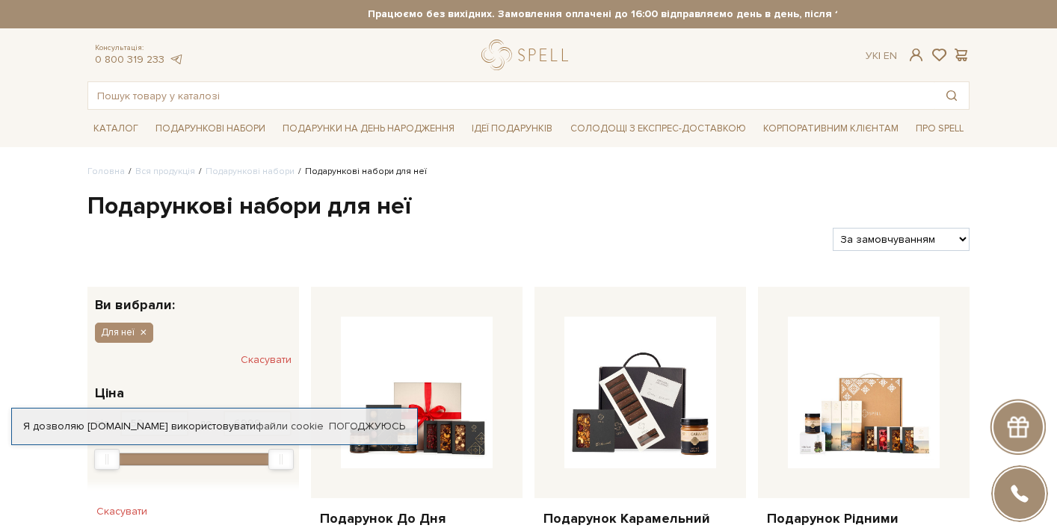
select select "[URL][DOMAIN_NAME]"
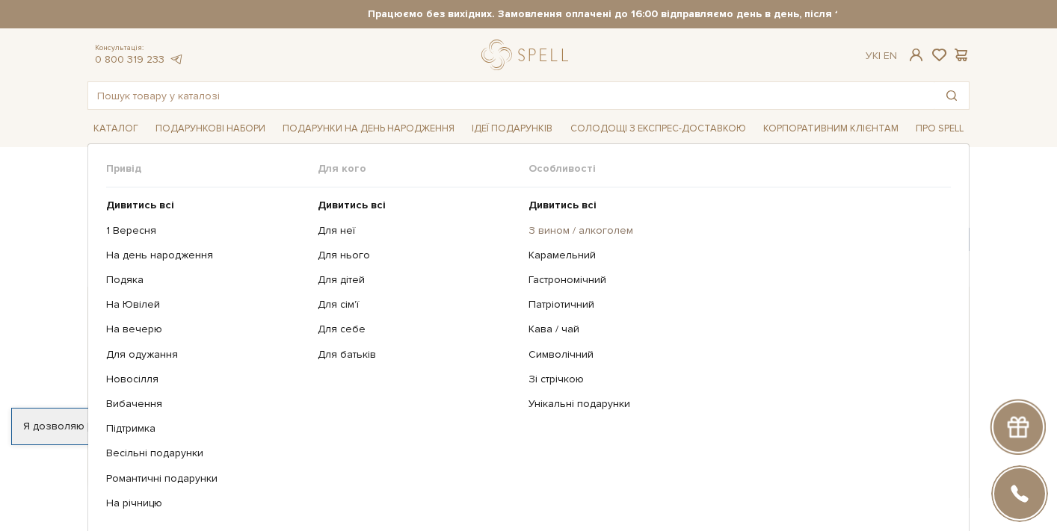
click at [568, 231] on link "З вином / алкоголем" at bounding box center [733, 230] width 411 height 13
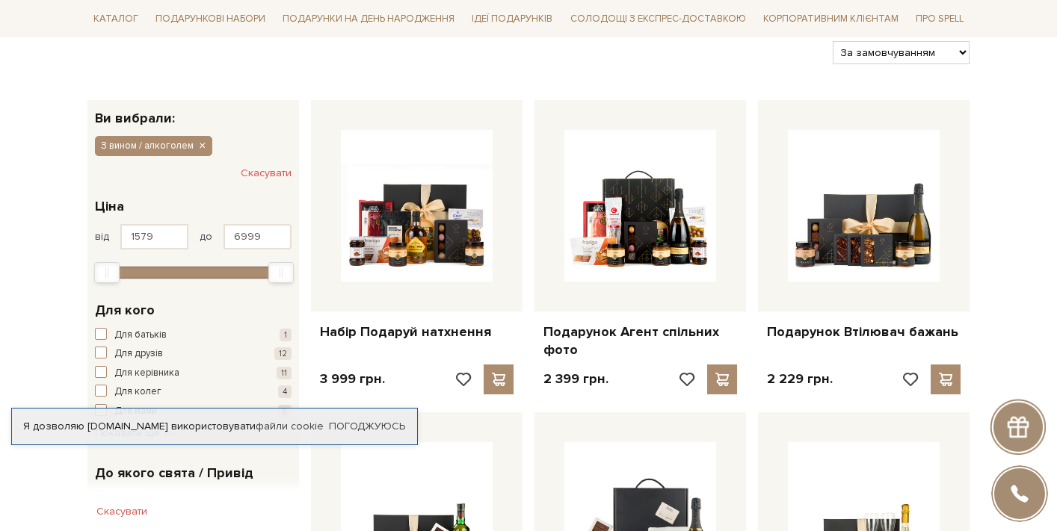
scroll to position [336, 0]
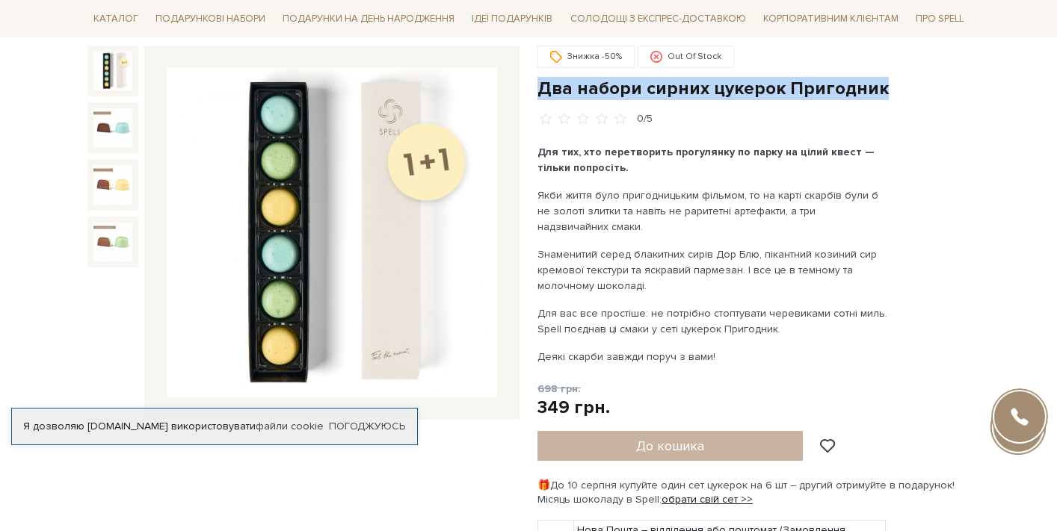
click at [605, 81] on h1 "Два набори сирних цукерок Пригодник" at bounding box center [753, 88] width 432 height 23
drag, startPoint x: 537, startPoint y: 88, endPoint x: 897, endPoint y: 88, distance: 359.5
click at [897, 88] on h1 "Два набори сирних цукерок Пригодник" at bounding box center [753, 88] width 432 height 23
copy h1 "Два набори сирних цукерок Пригодник"
